Goal: Task Accomplishment & Management: Complete application form

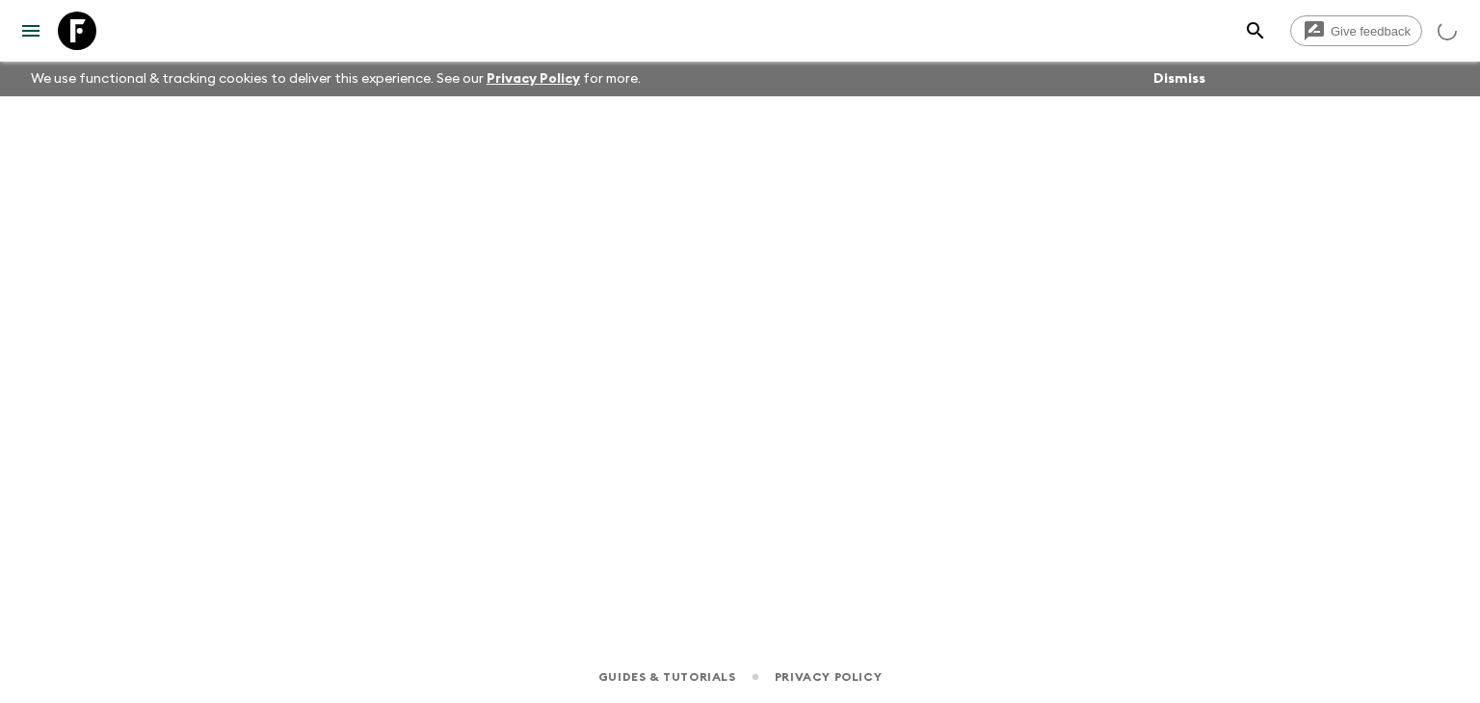
click at [412, 291] on div at bounding box center [739, 346] width 1233 height 501
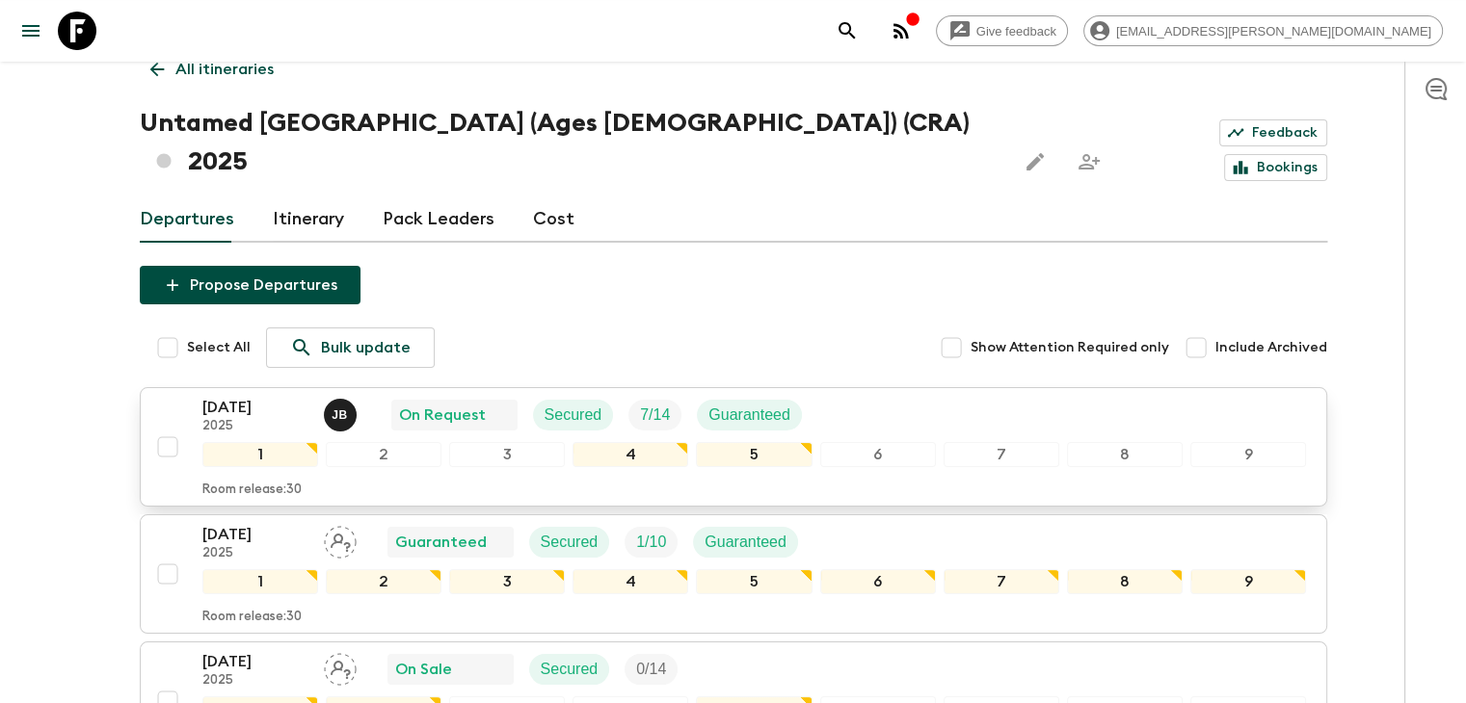
scroll to position [254, 0]
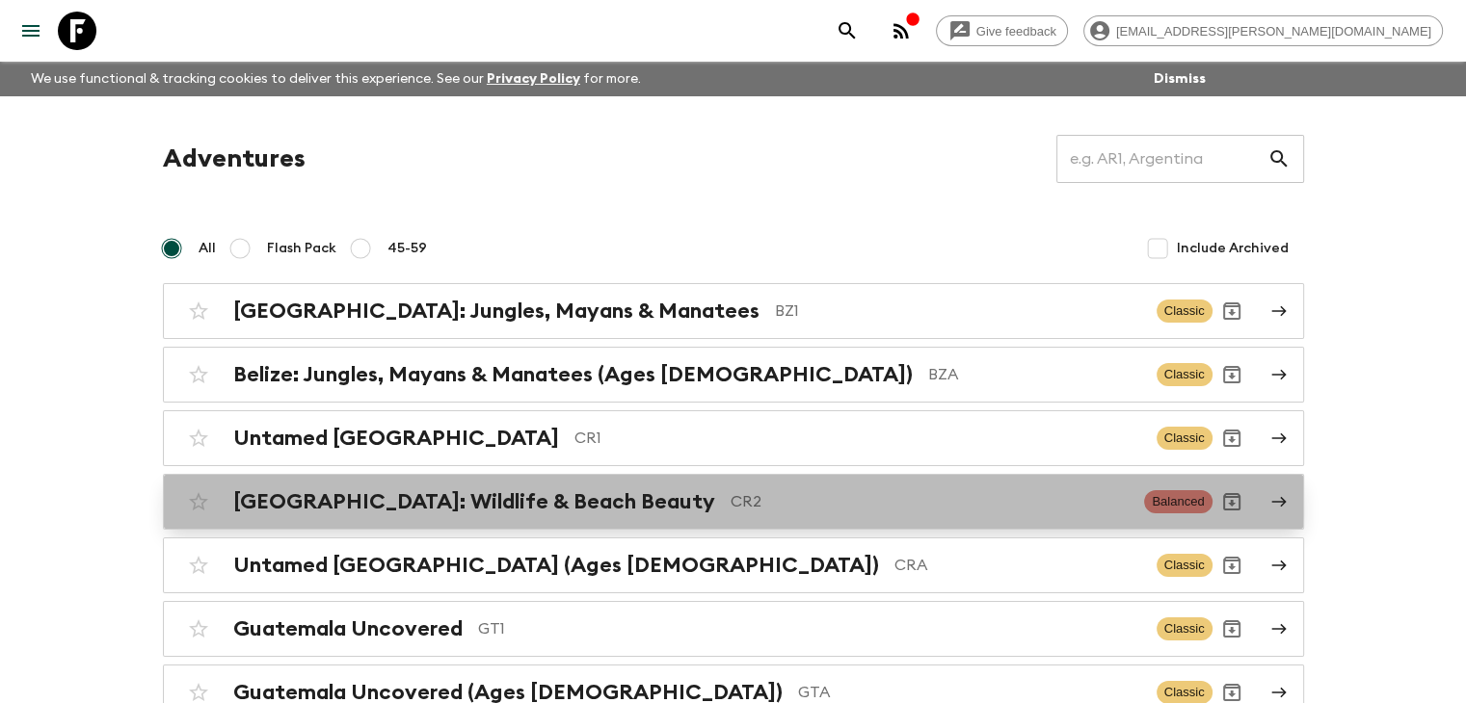
click at [730, 496] on p "CR2" at bounding box center [929, 501] width 399 height 23
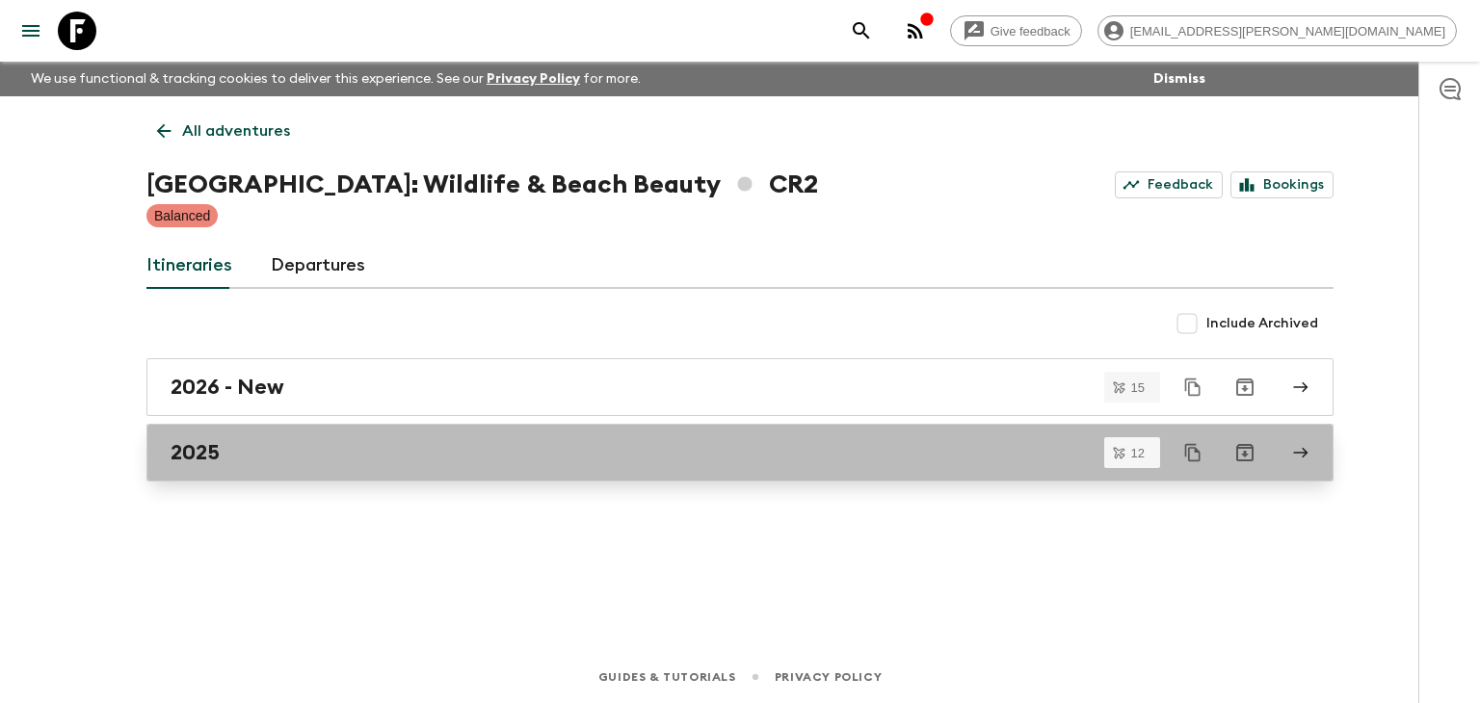
click at [285, 449] on div "2025" at bounding box center [722, 452] width 1102 height 25
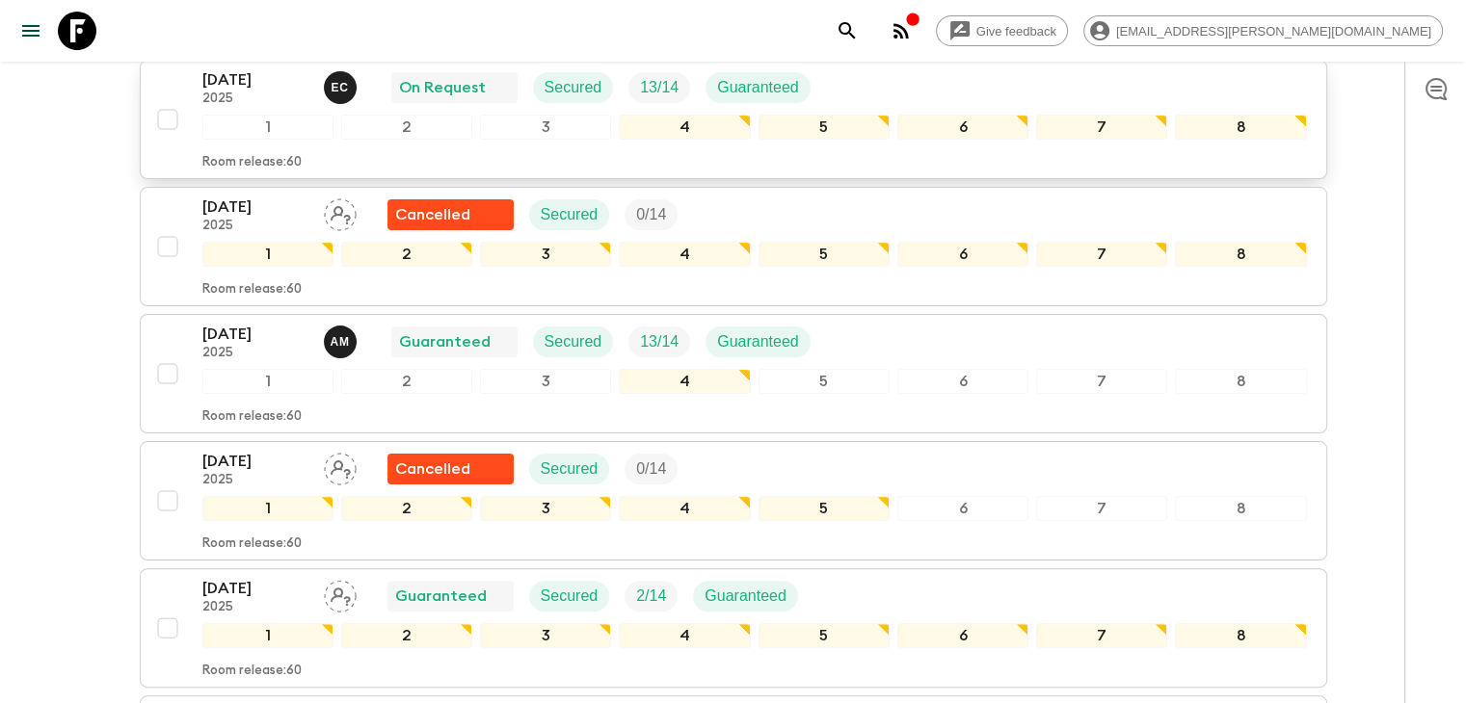
scroll to position [385, 0]
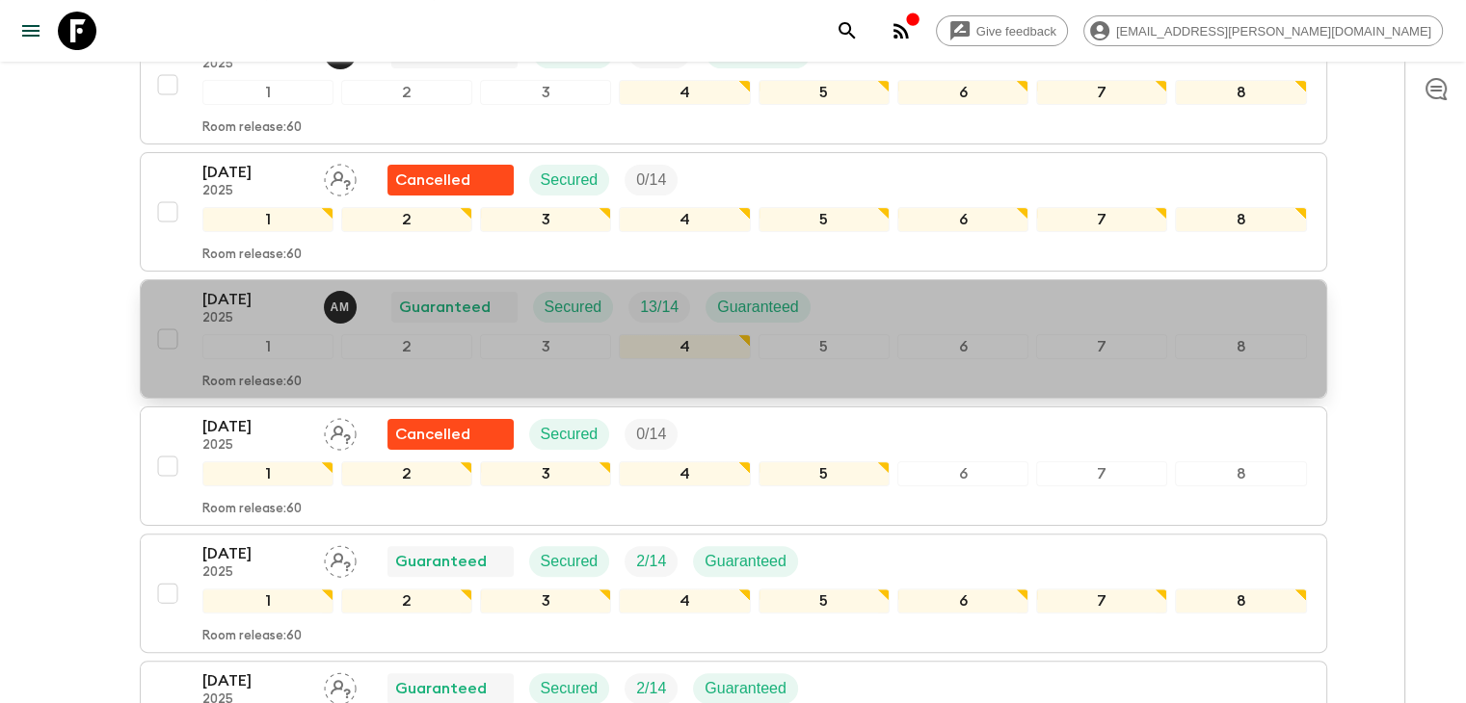
click at [231, 304] on p "09 Nov 2025" at bounding box center [255, 299] width 106 height 23
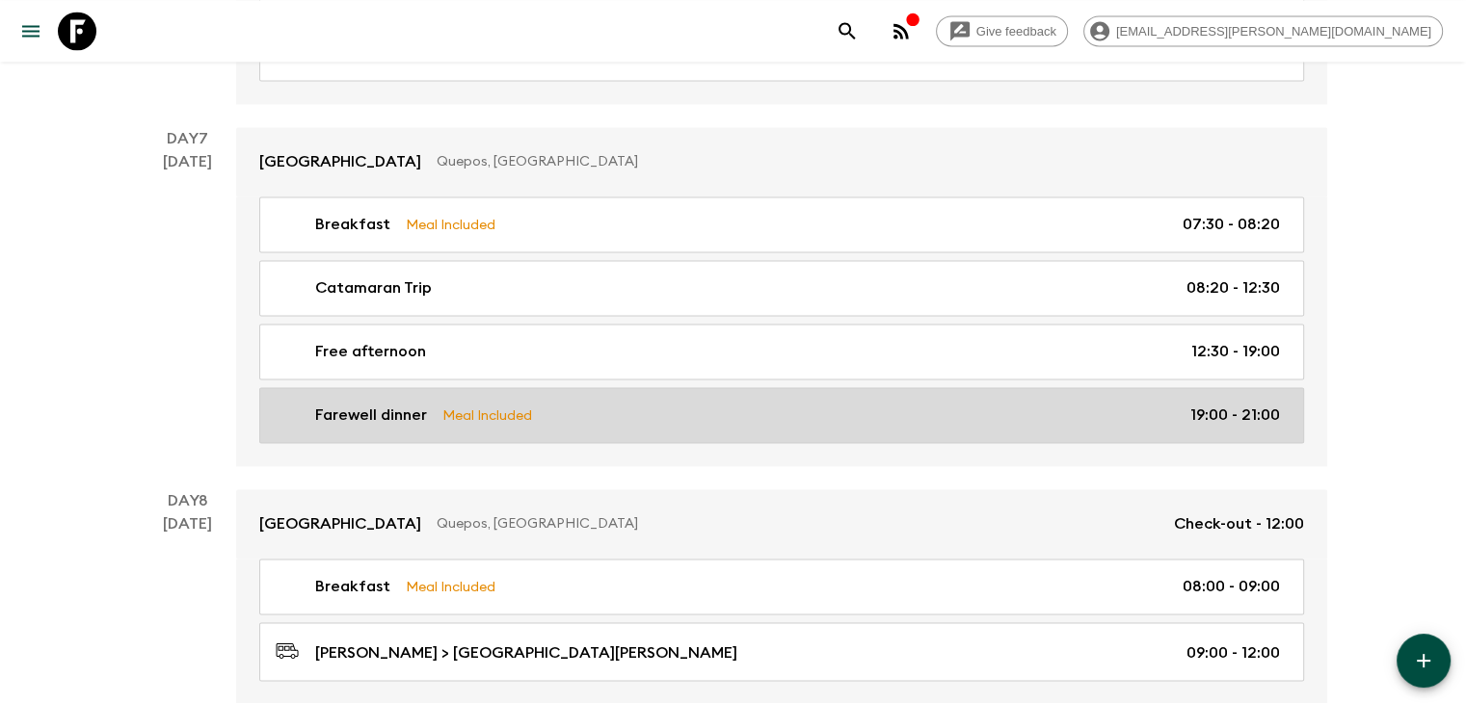
scroll to position [2933, 0]
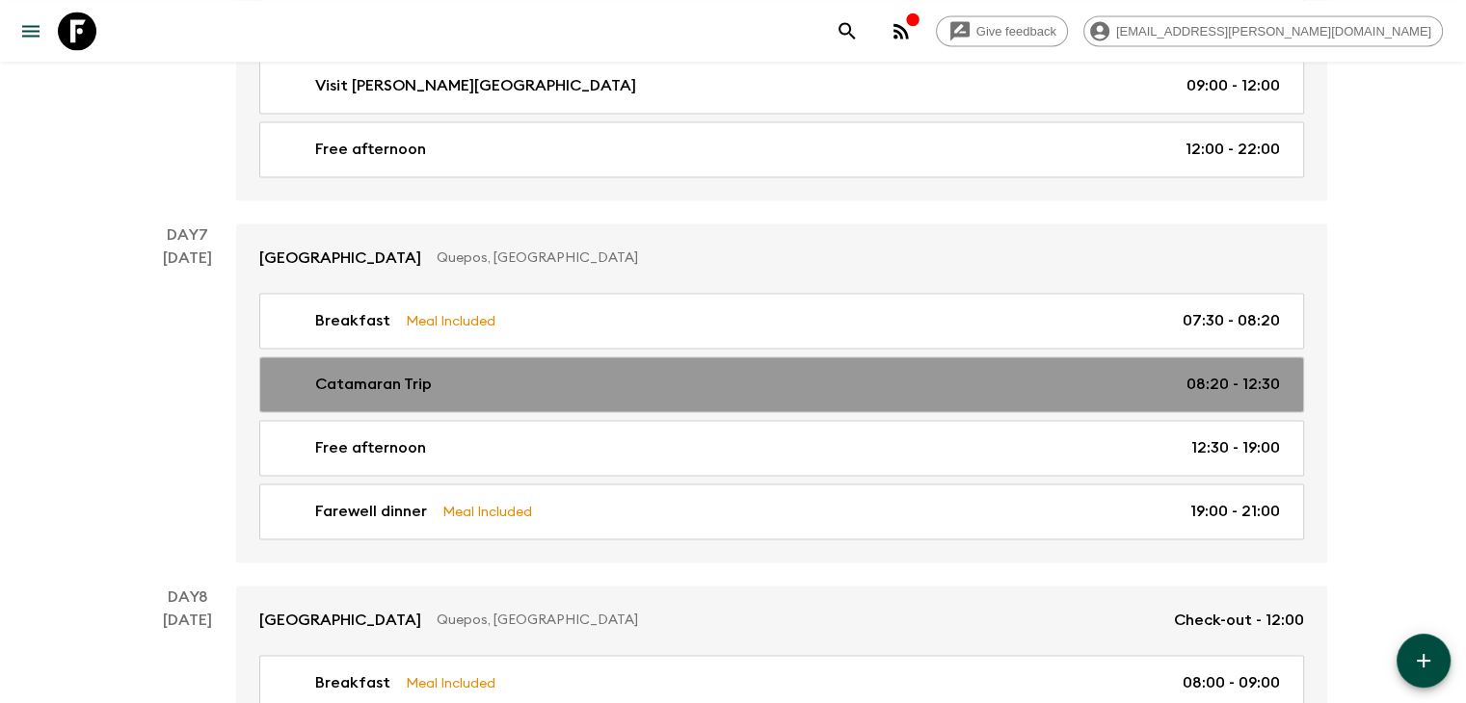
click at [381, 373] on p "Catamaran Trip" at bounding box center [373, 384] width 117 height 23
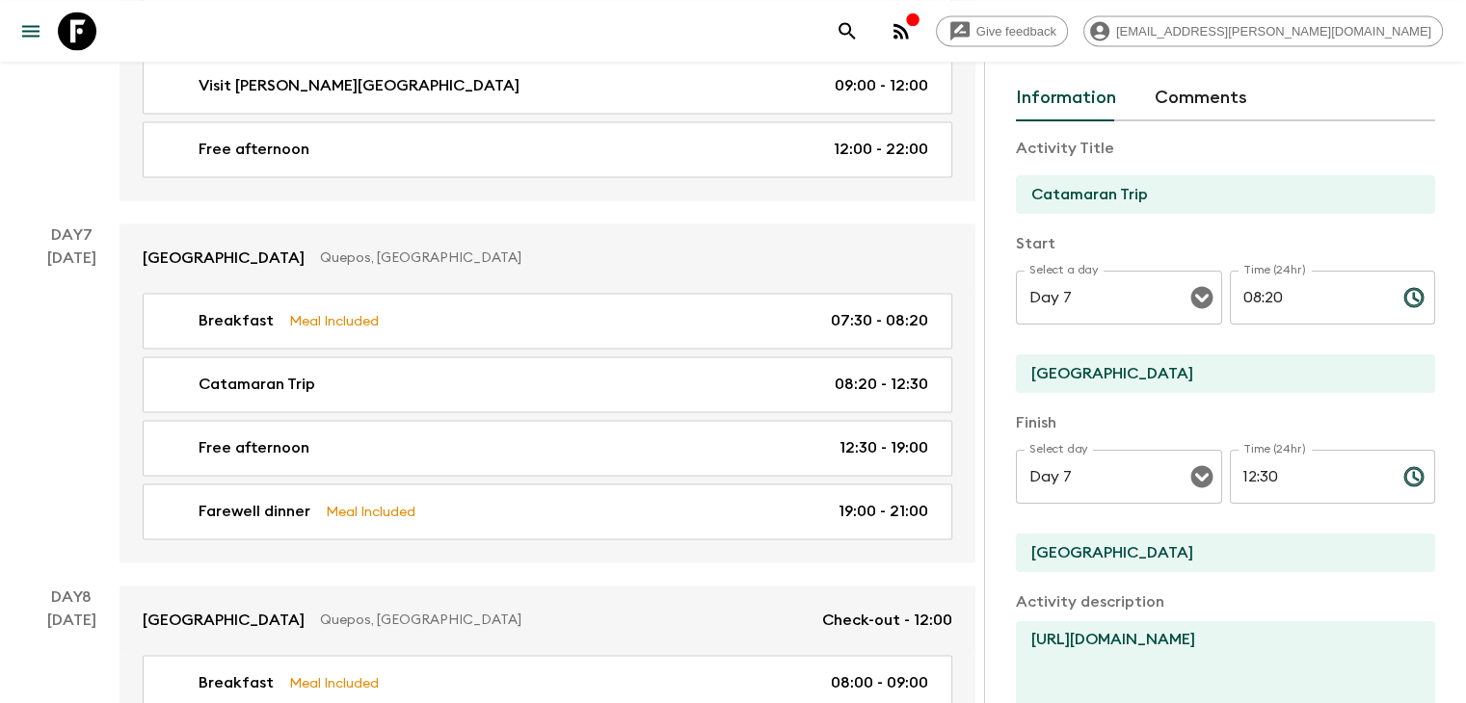
scroll to position [193, 0]
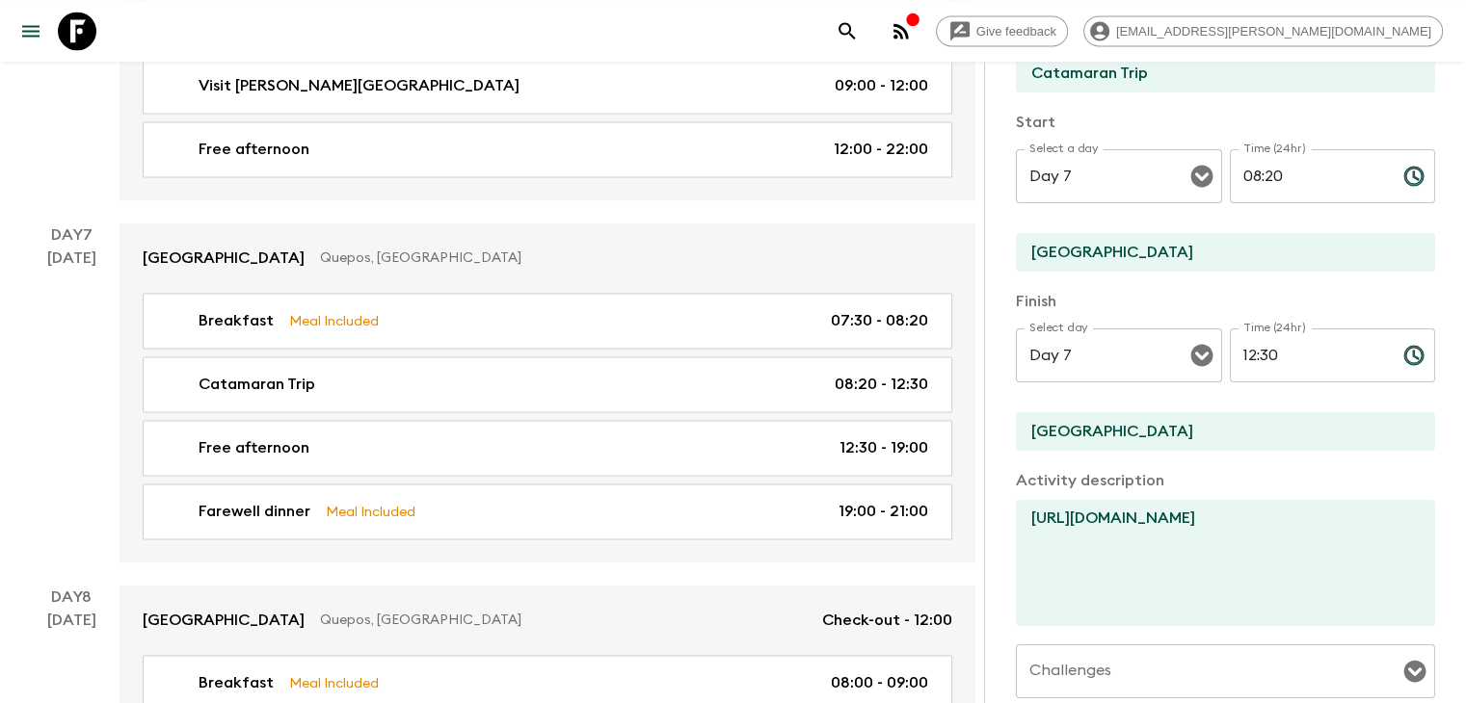
click at [1062, 517] on textarea "https://sunsetsailstours.com/tour-description/" at bounding box center [1218, 563] width 404 height 126
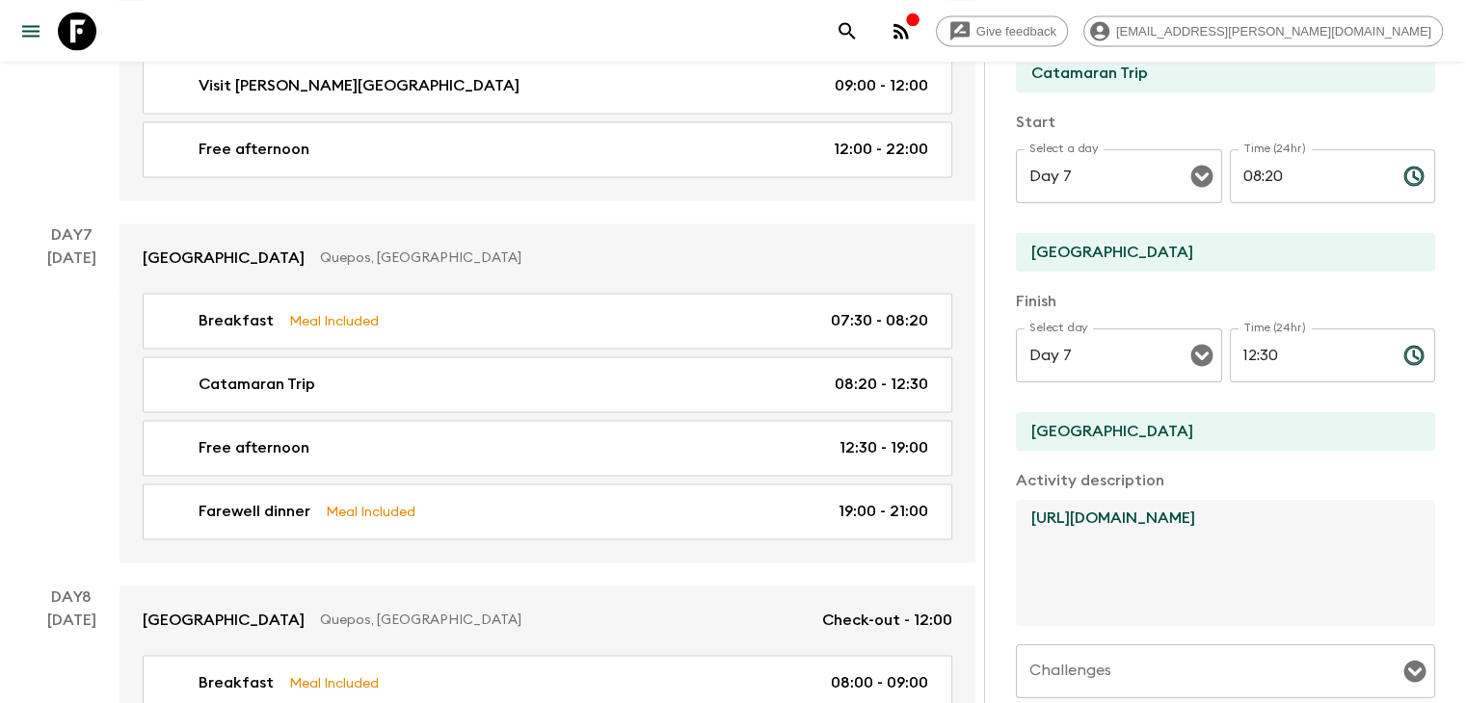
click at [1083, 517] on textarea "https://sunsetsailstours.com/tour-description/" at bounding box center [1218, 563] width 404 height 126
drag, startPoint x: 1271, startPoint y: 517, endPoint x: 935, endPoint y: 520, distance: 336.3
click at [1016, 520] on textarea "https://sunsetsailstours.com/tour-description/" at bounding box center [1218, 563] width 404 height 126
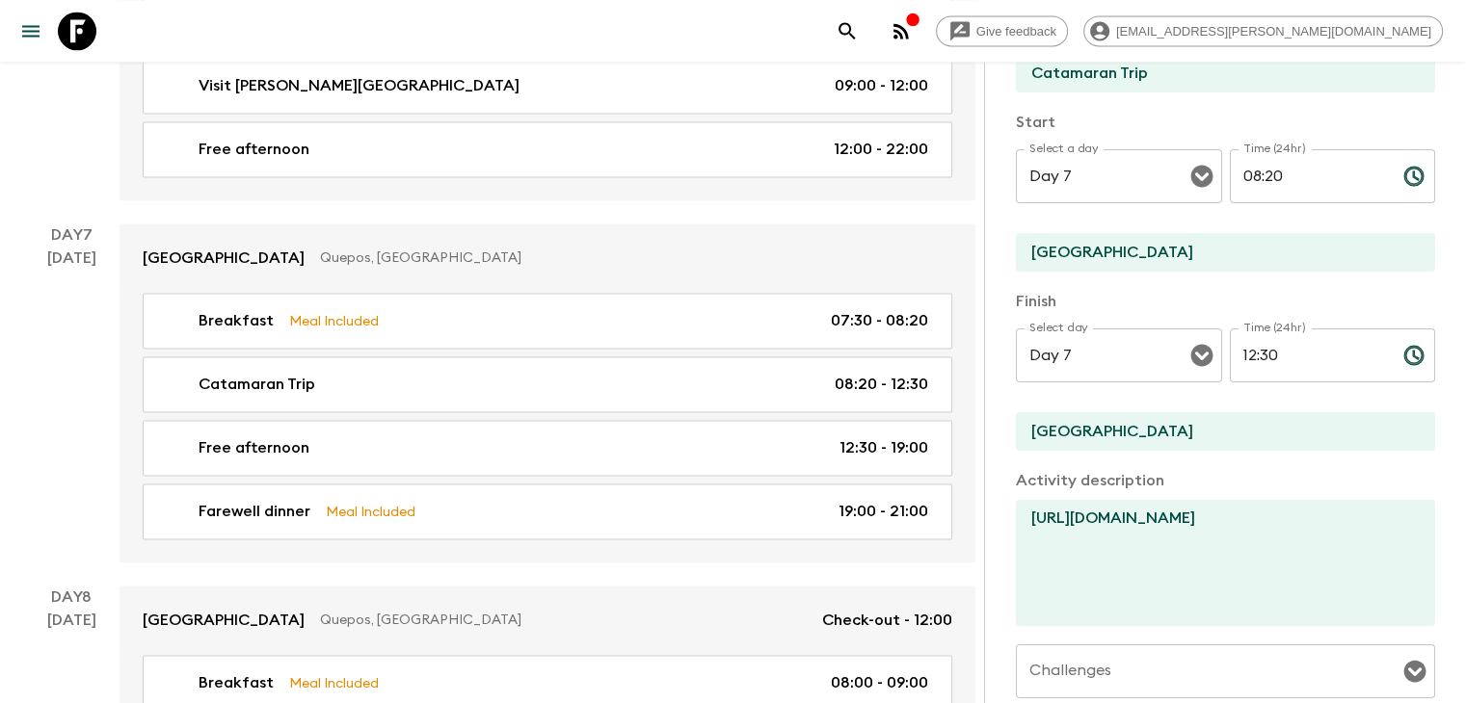
click at [69, 377] on div "15 Nov" at bounding box center [71, 405] width 49 height 316
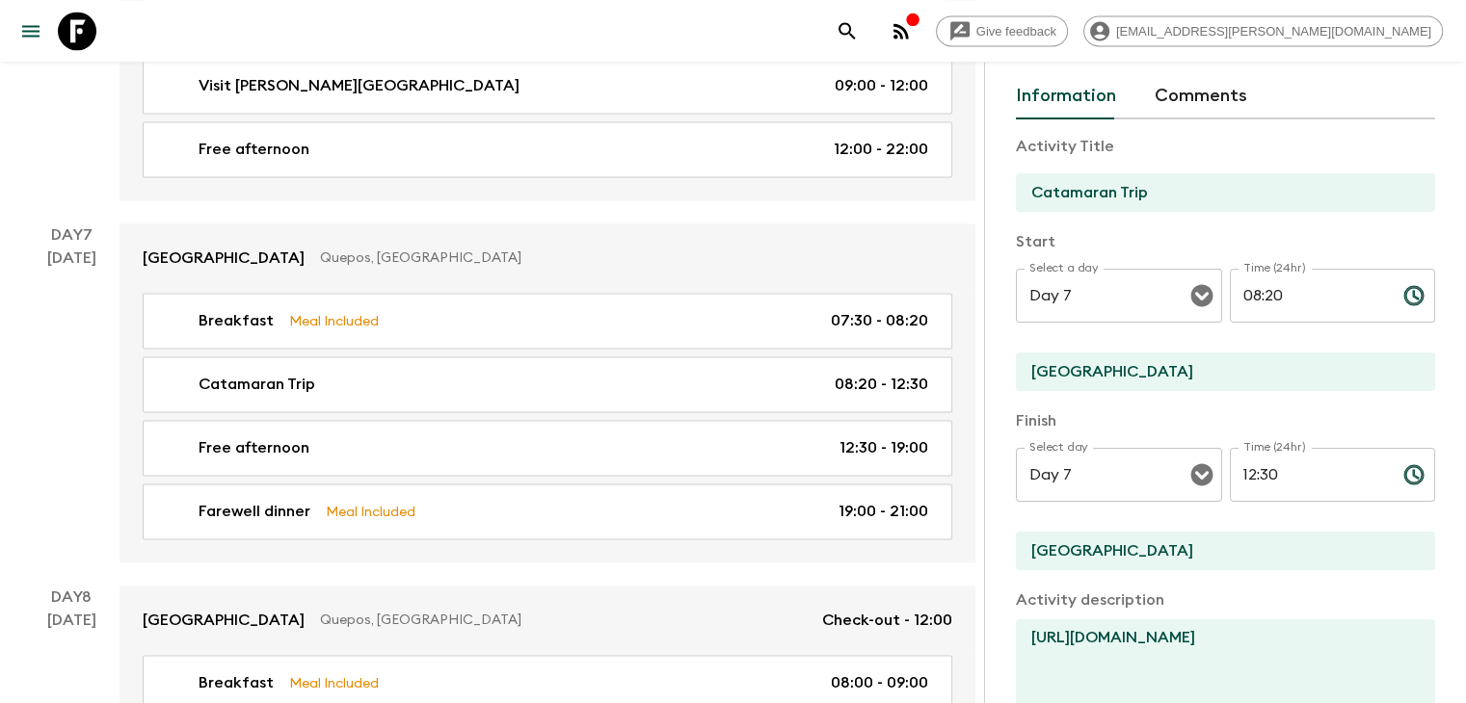
scroll to position [0, 0]
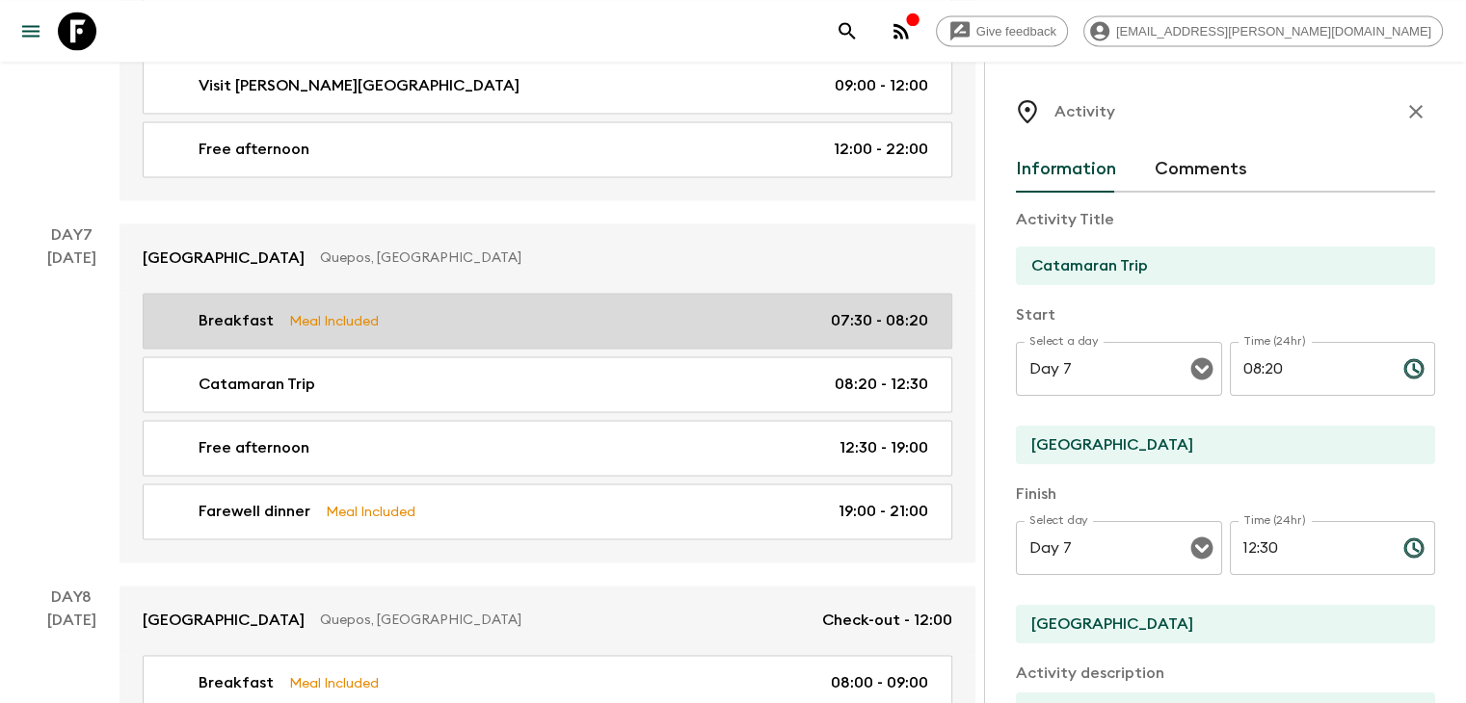
click at [230, 315] on p "Breakfast" at bounding box center [236, 320] width 75 height 23
type input "Breakfast"
type input "Igloo Lodge"
checkbox input "true"
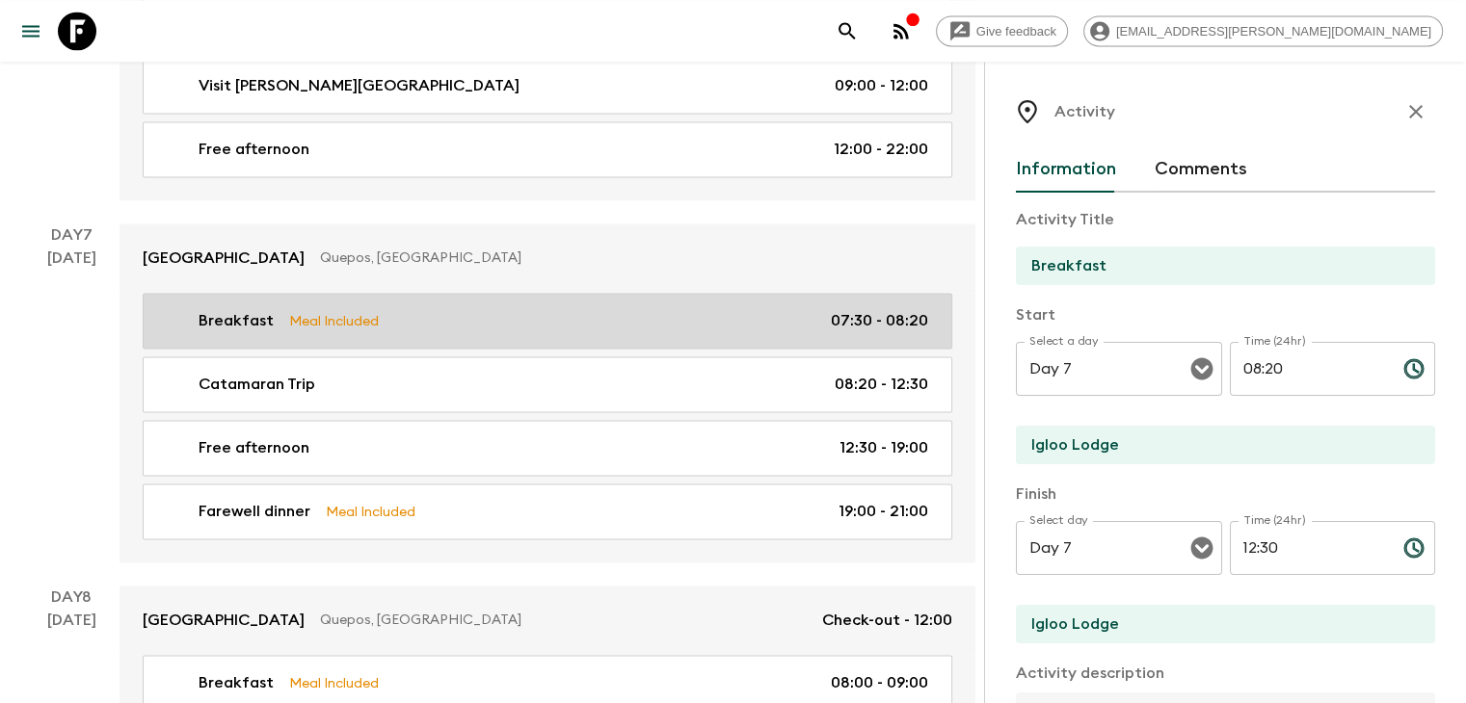
type input "07:30"
type input "08:20"
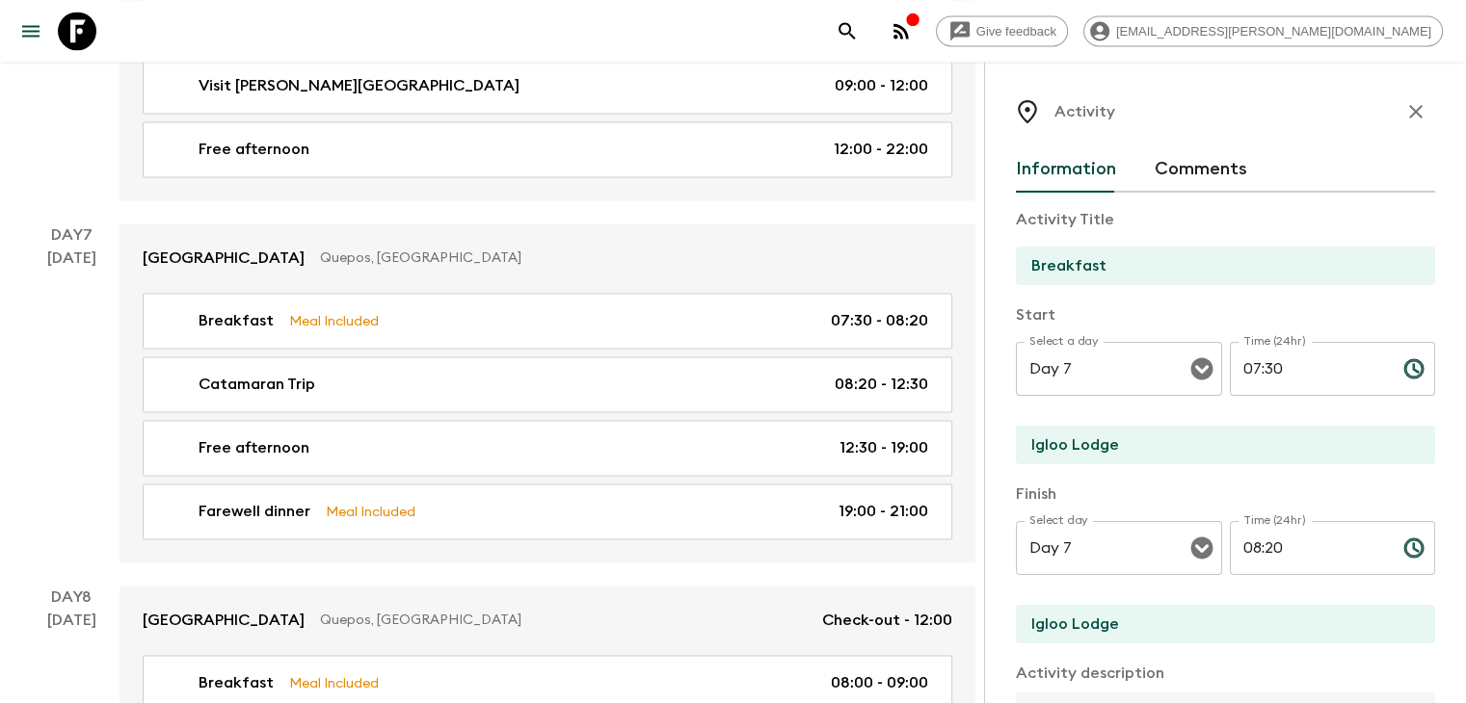
click at [1404, 101] on icon "button" at bounding box center [1415, 111] width 23 height 23
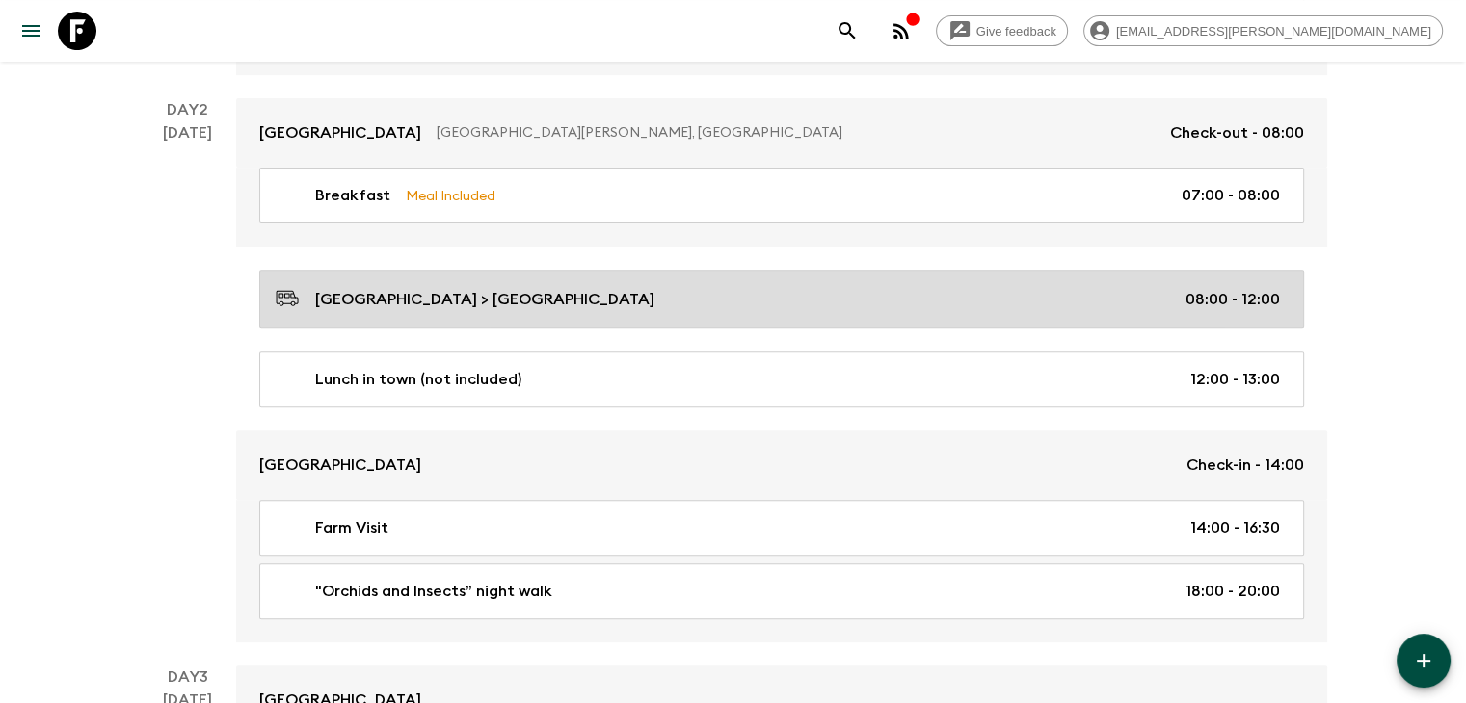
scroll to position [621, 0]
